Goal: Transaction & Acquisition: Purchase product/service

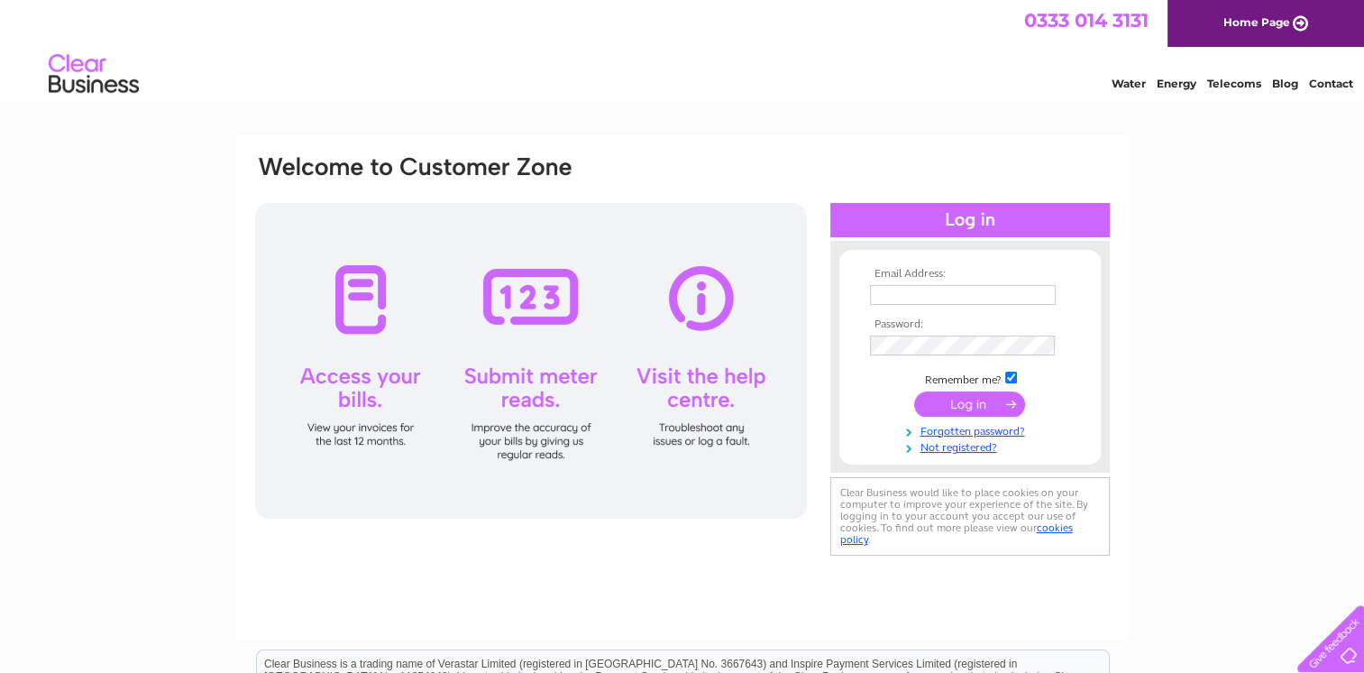
type input "[PERSON_NAME][EMAIL_ADDRESS][DOMAIN_NAME]"
click at [961, 397] on input "submit" at bounding box center [969, 403] width 111 height 25
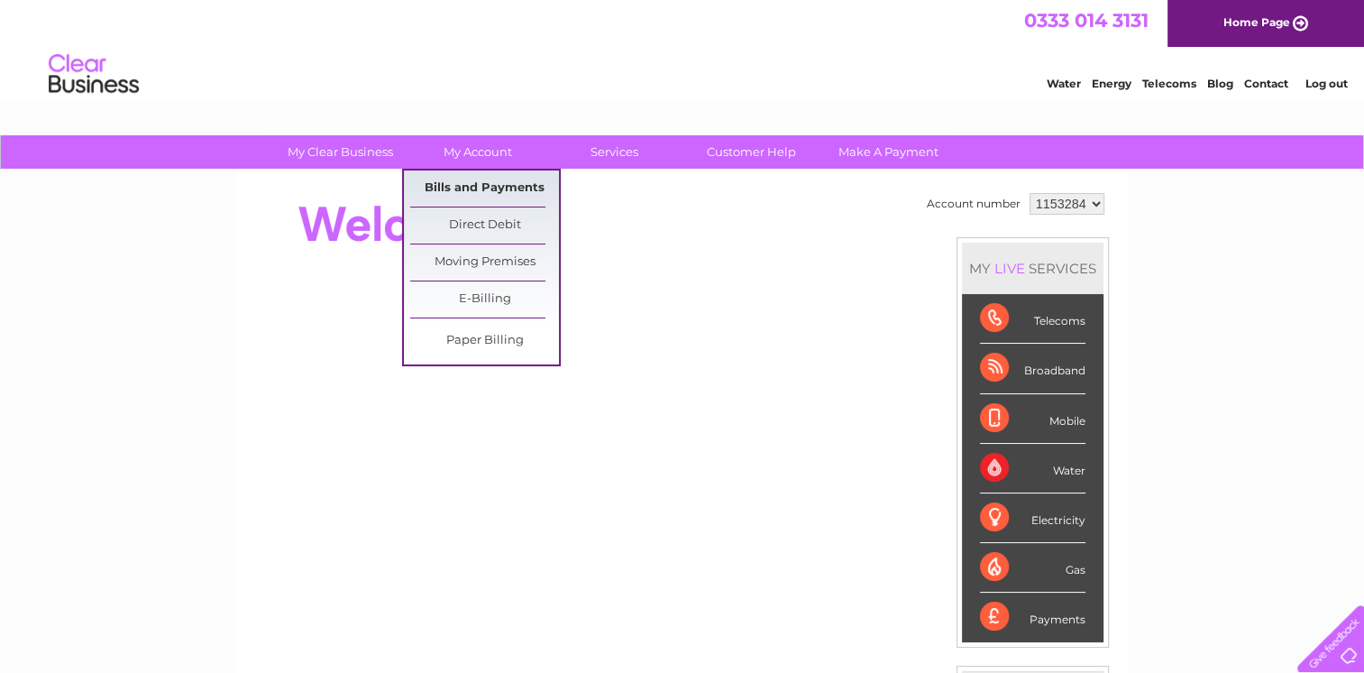
click at [490, 181] on link "Bills and Payments" at bounding box center [484, 188] width 149 height 36
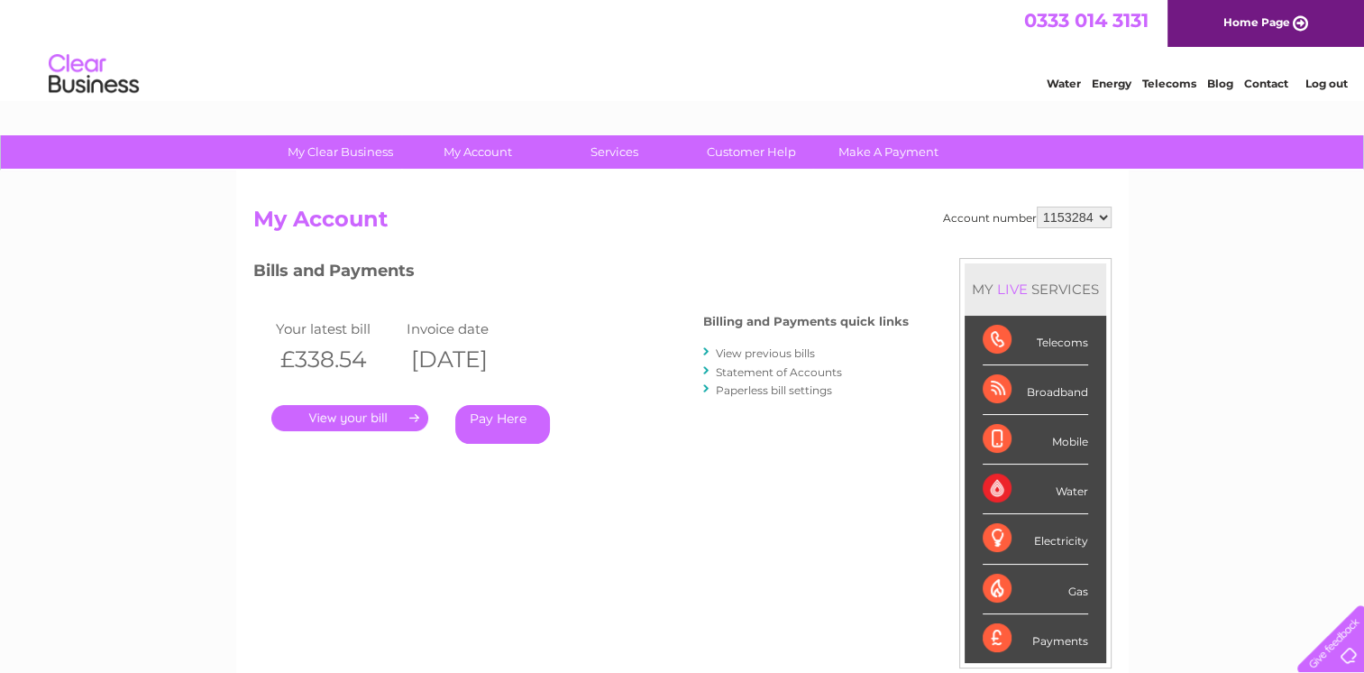
click at [512, 417] on link "Pay Here" at bounding box center [502, 424] width 95 height 39
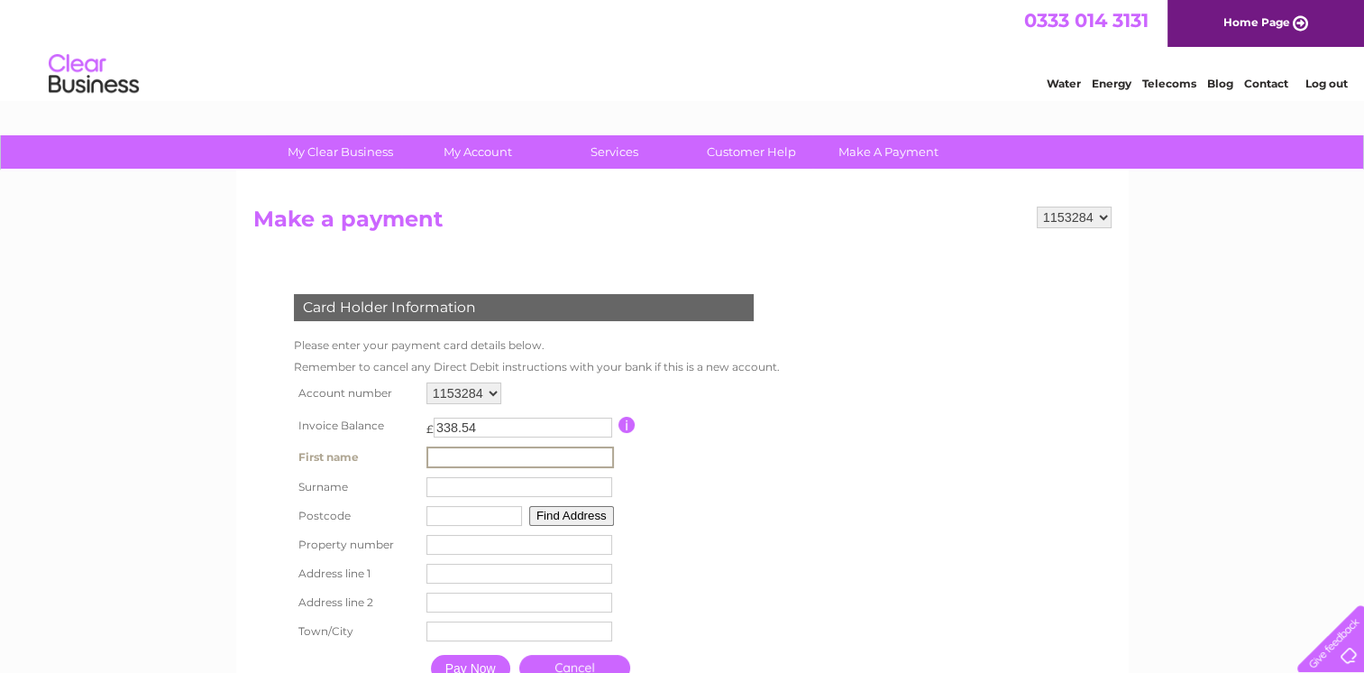
click at [476, 462] on input "text" at bounding box center [520, 457] width 188 height 22
type input "[PERSON_NAME]"
type input "DD5 4NA"
type input "[STREET_ADDRESS]"
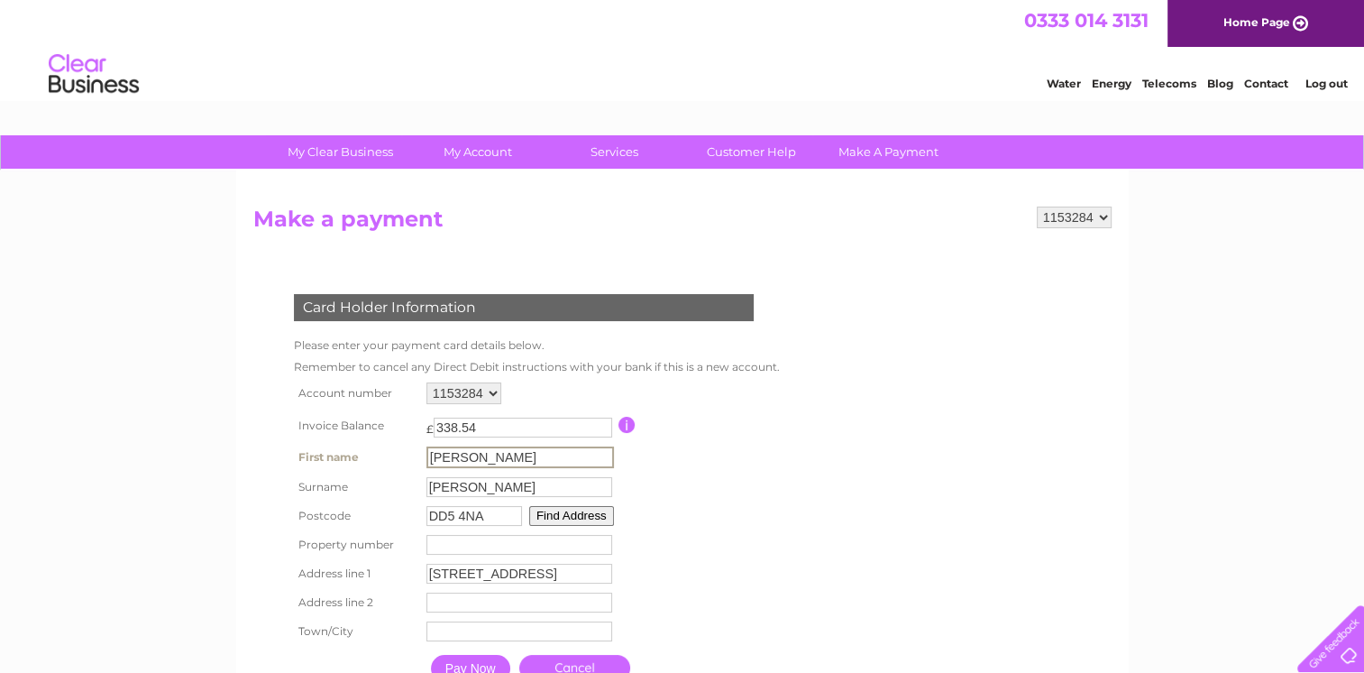
type input "Monifieth"
type input "[GEOGRAPHIC_DATA]"
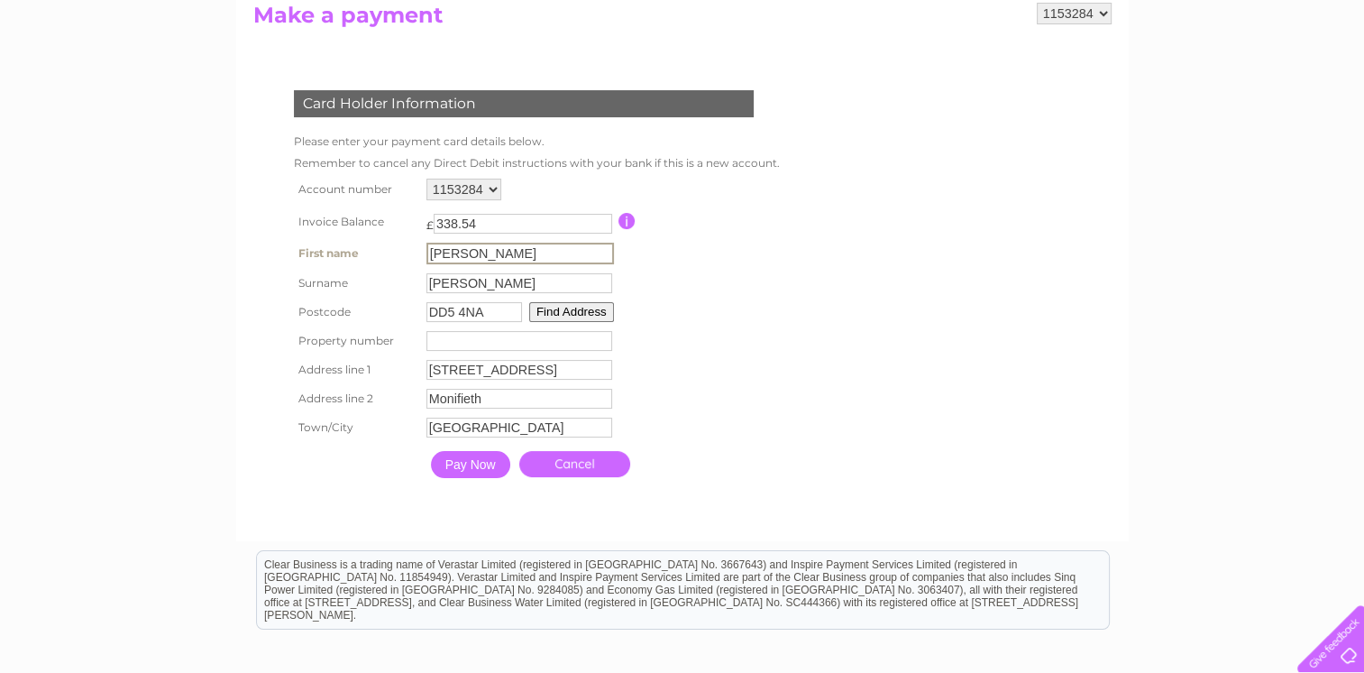
scroll to position [240, 0]
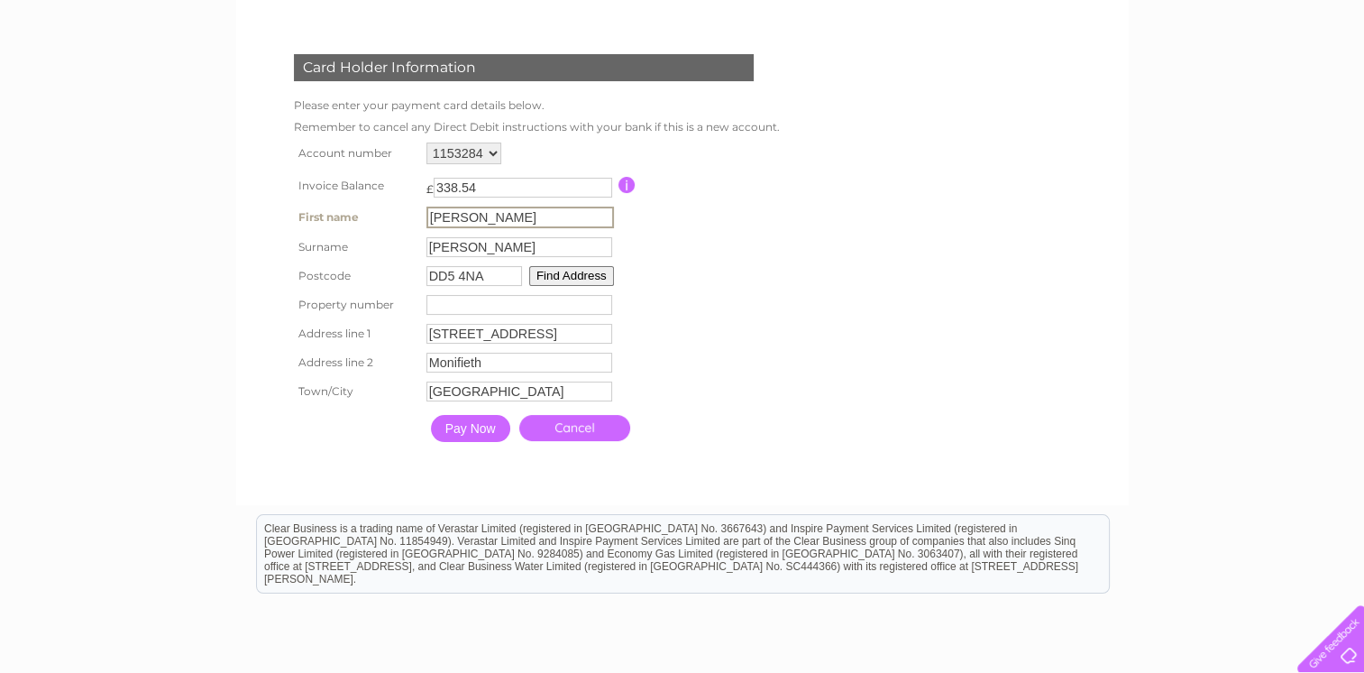
type input "[PERSON_NAME]"
click at [463, 429] on input "Pay Now" at bounding box center [468, 426] width 79 height 27
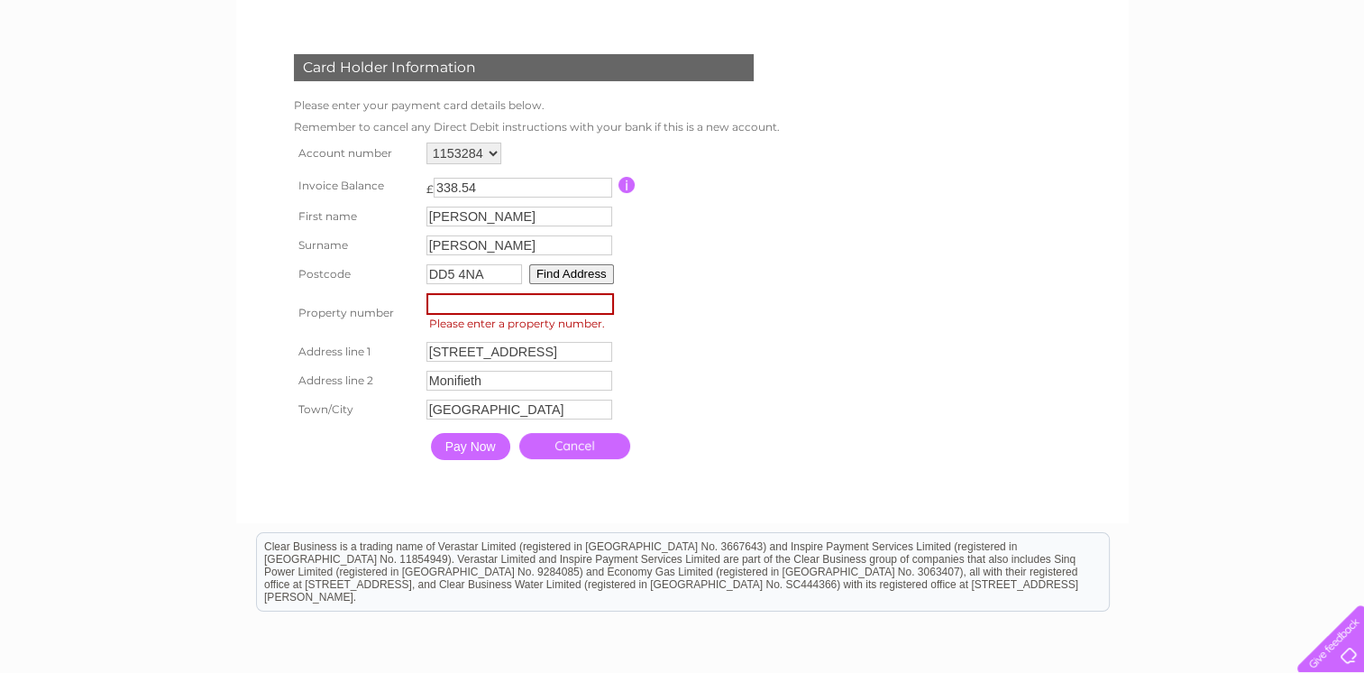
click at [439, 349] on input "[STREET_ADDRESS]" at bounding box center [519, 352] width 186 height 20
type input "[GEOGRAPHIC_DATA]"
click at [449, 304] on input "number" at bounding box center [520, 304] width 188 height 22
type input "6"
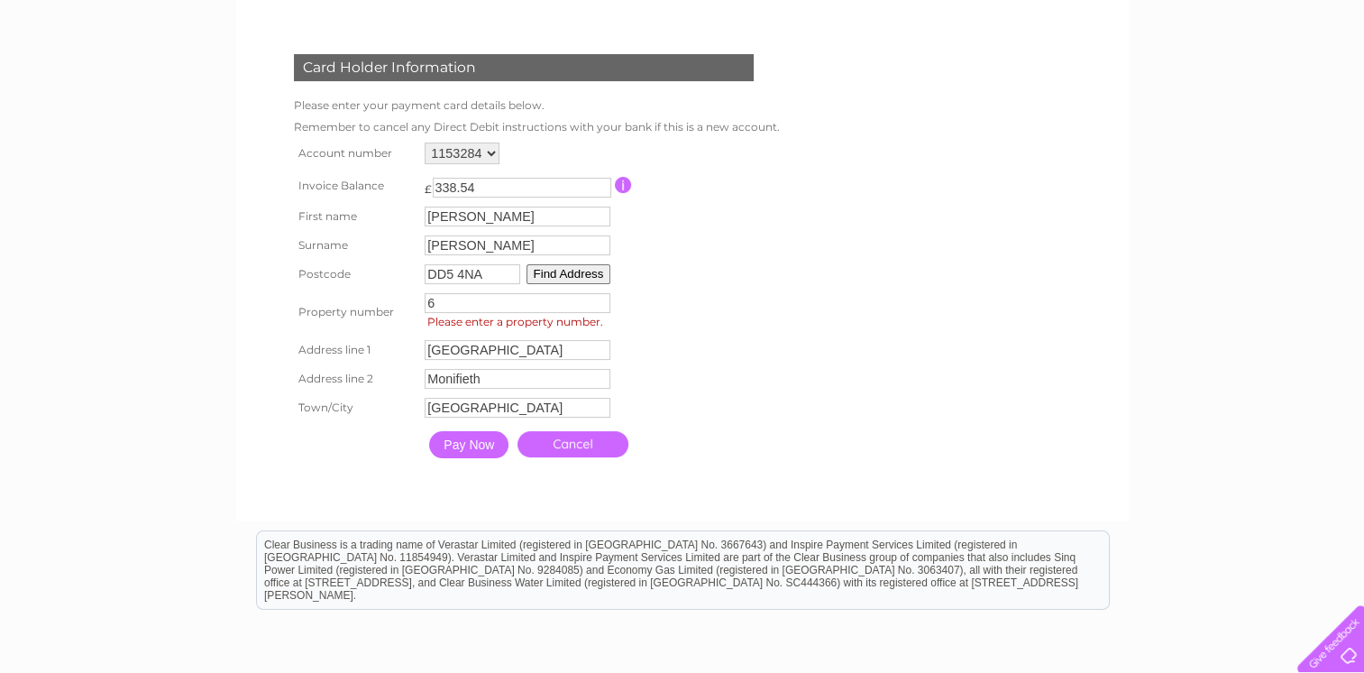
click at [470, 450] on input "Pay Now" at bounding box center [468, 444] width 79 height 27
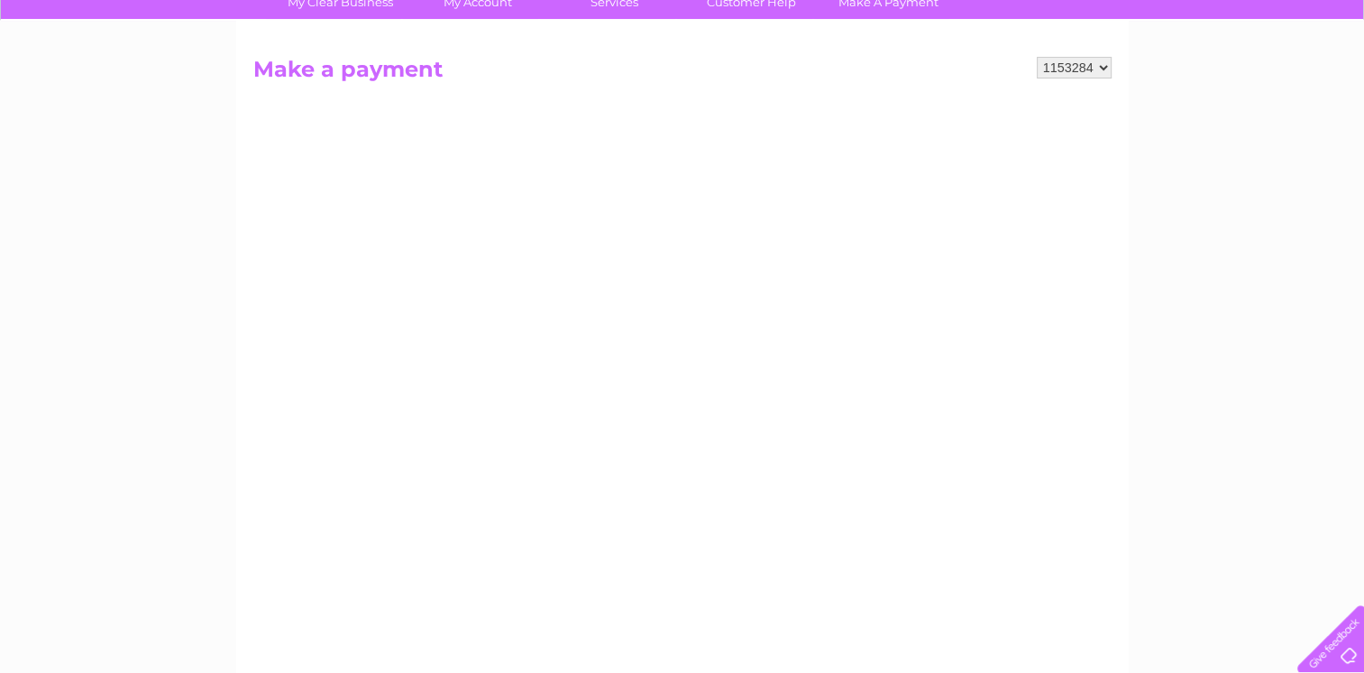
scroll to position [89, 0]
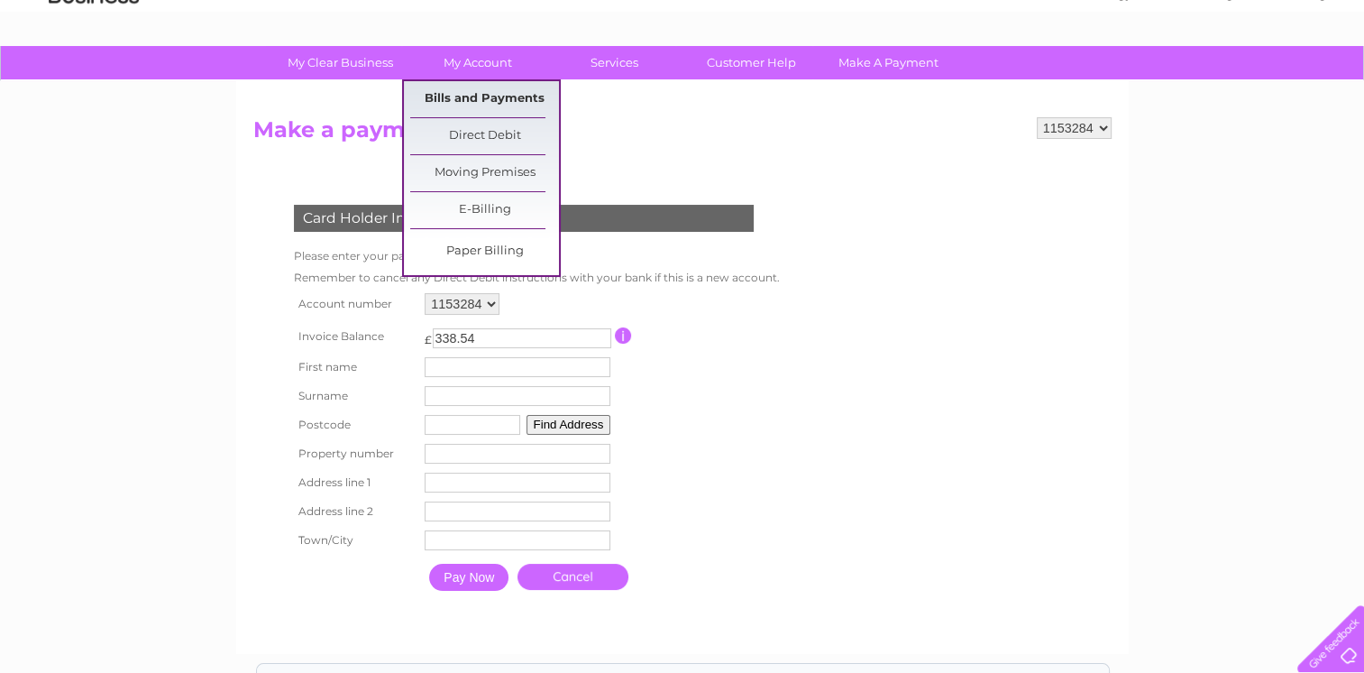
click at [472, 94] on link "Bills and Payments" at bounding box center [484, 99] width 149 height 36
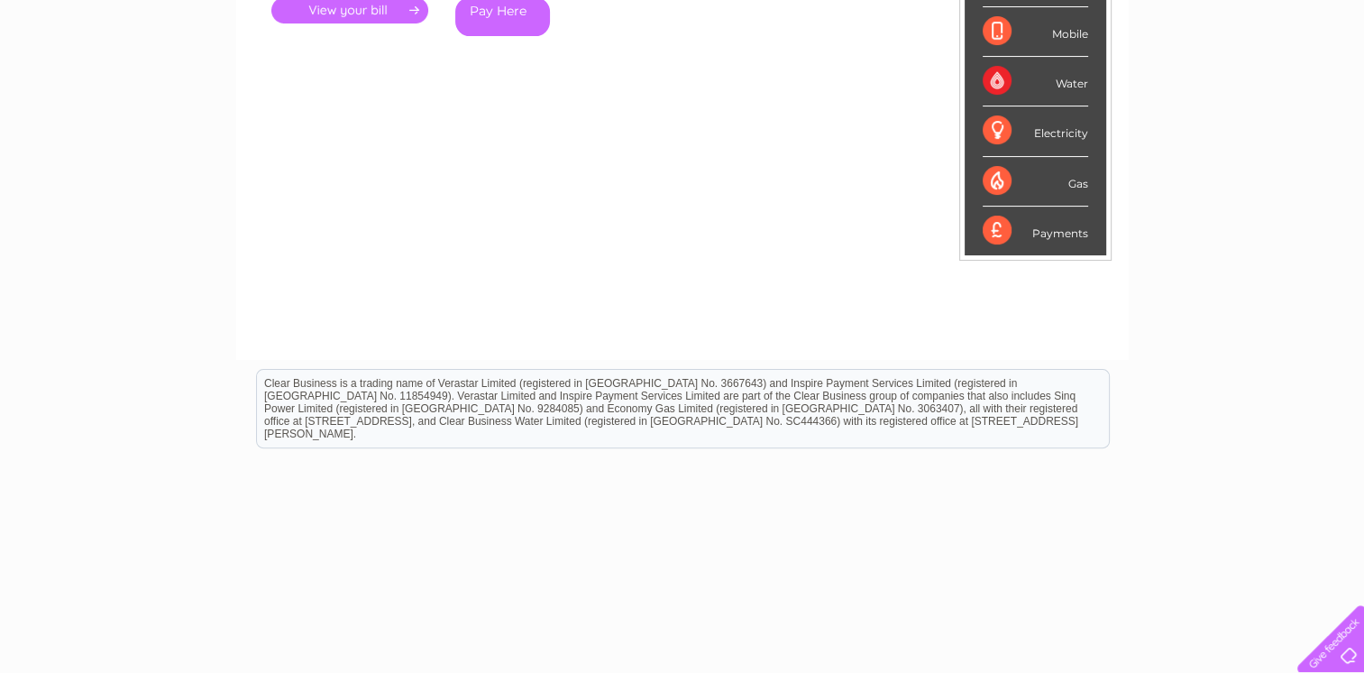
scroll to position [414, 0]
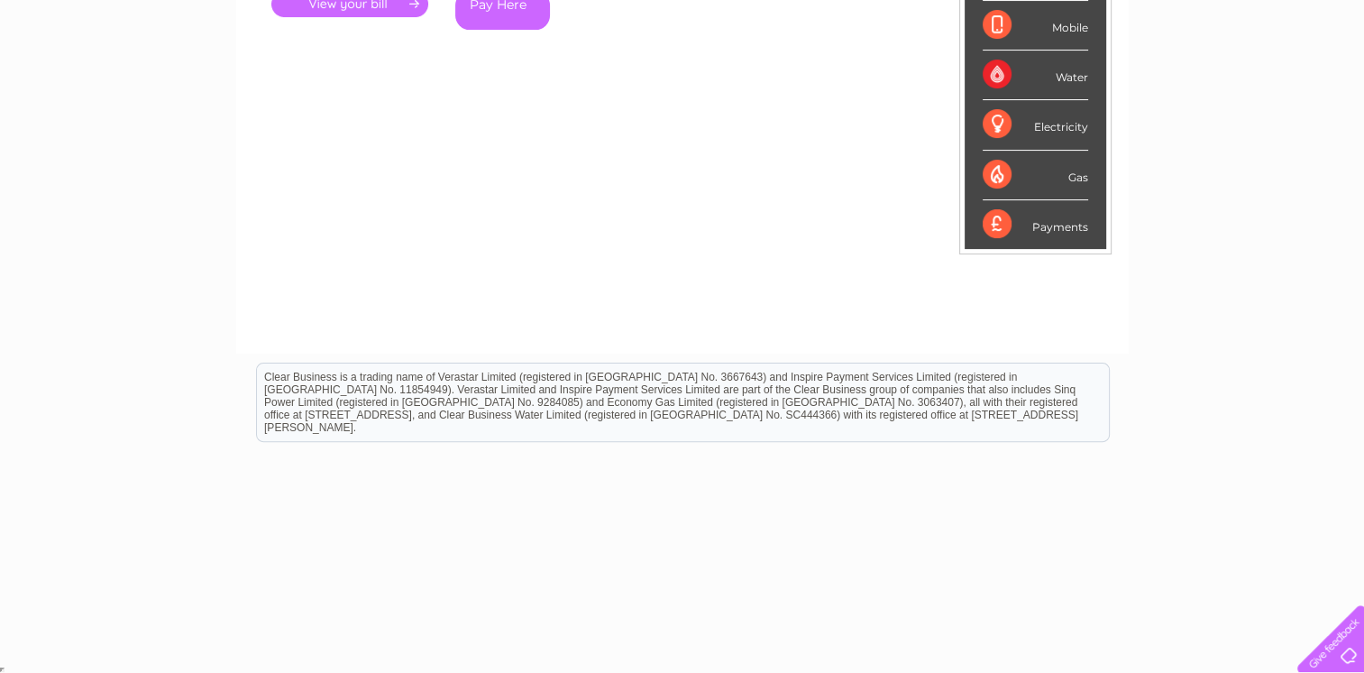
click at [1068, 229] on div "Payments" at bounding box center [1035, 224] width 105 height 49
click at [998, 216] on div "Payments" at bounding box center [1035, 224] width 105 height 49
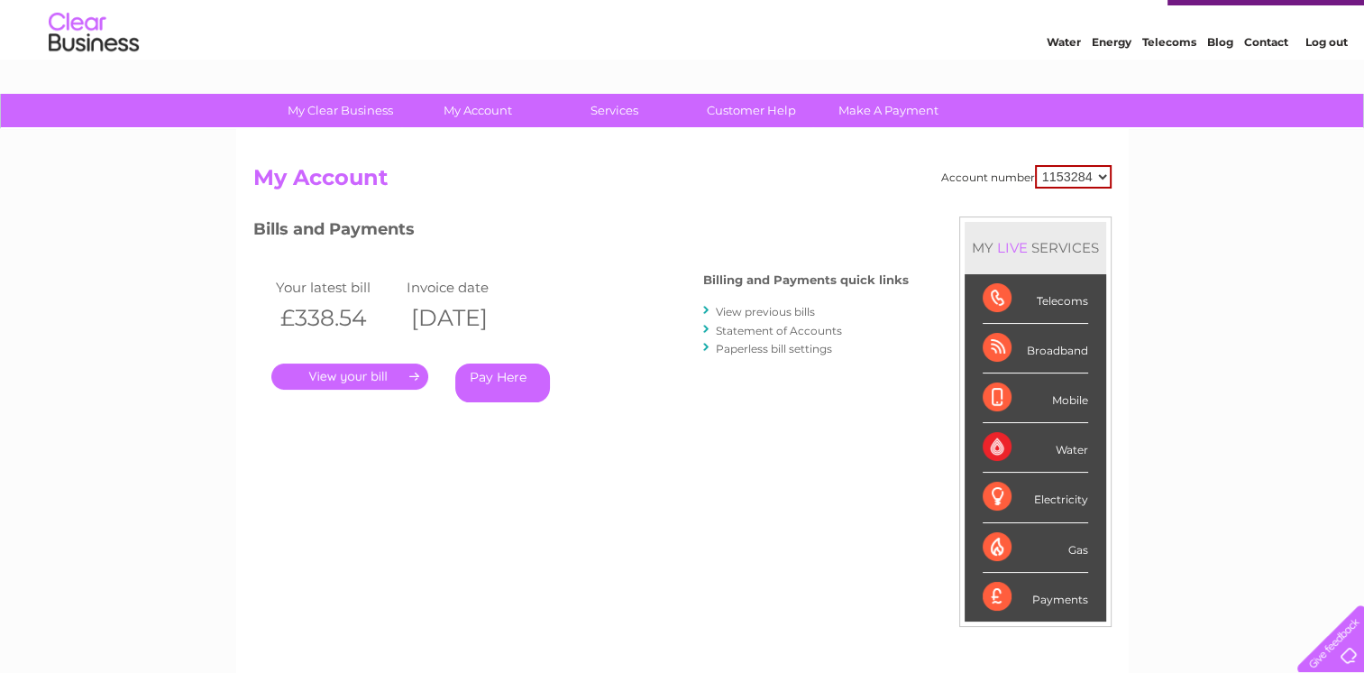
scroll to position [0, 0]
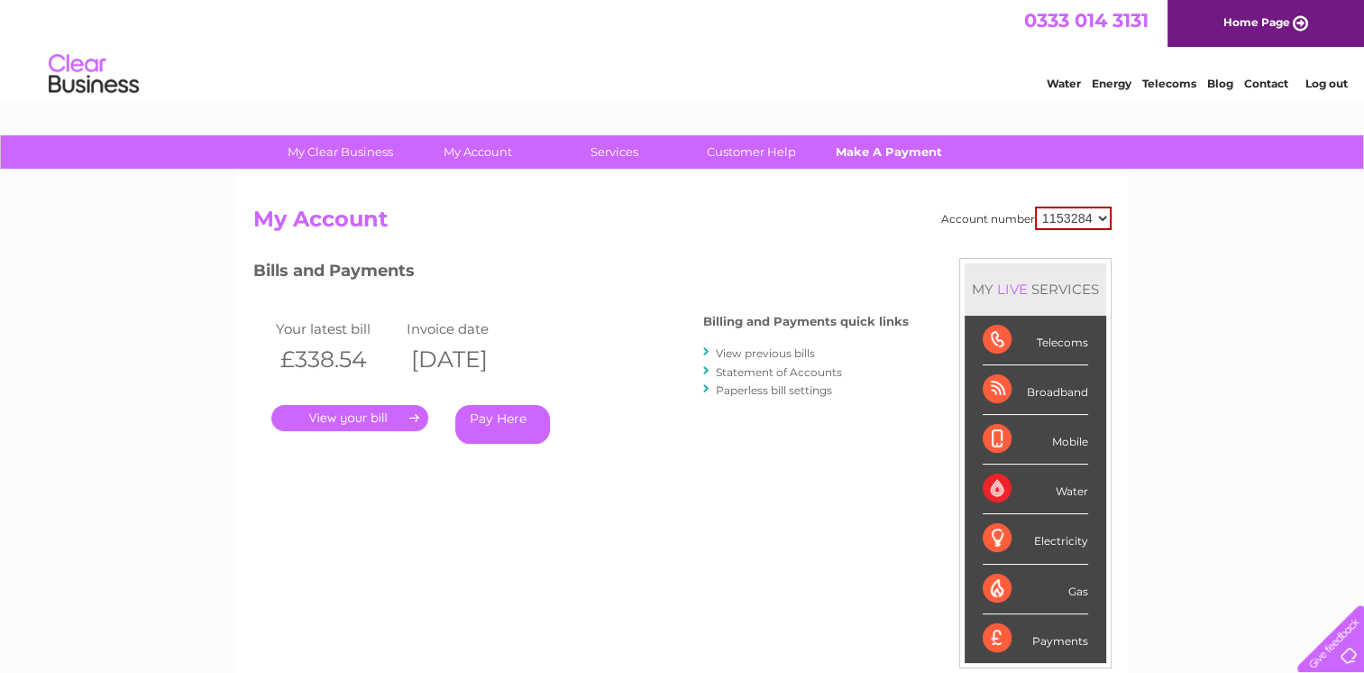
click at [898, 146] on link "Make A Payment" at bounding box center [888, 151] width 149 height 33
